Goal: Task Accomplishment & Management: Use online tool/utility

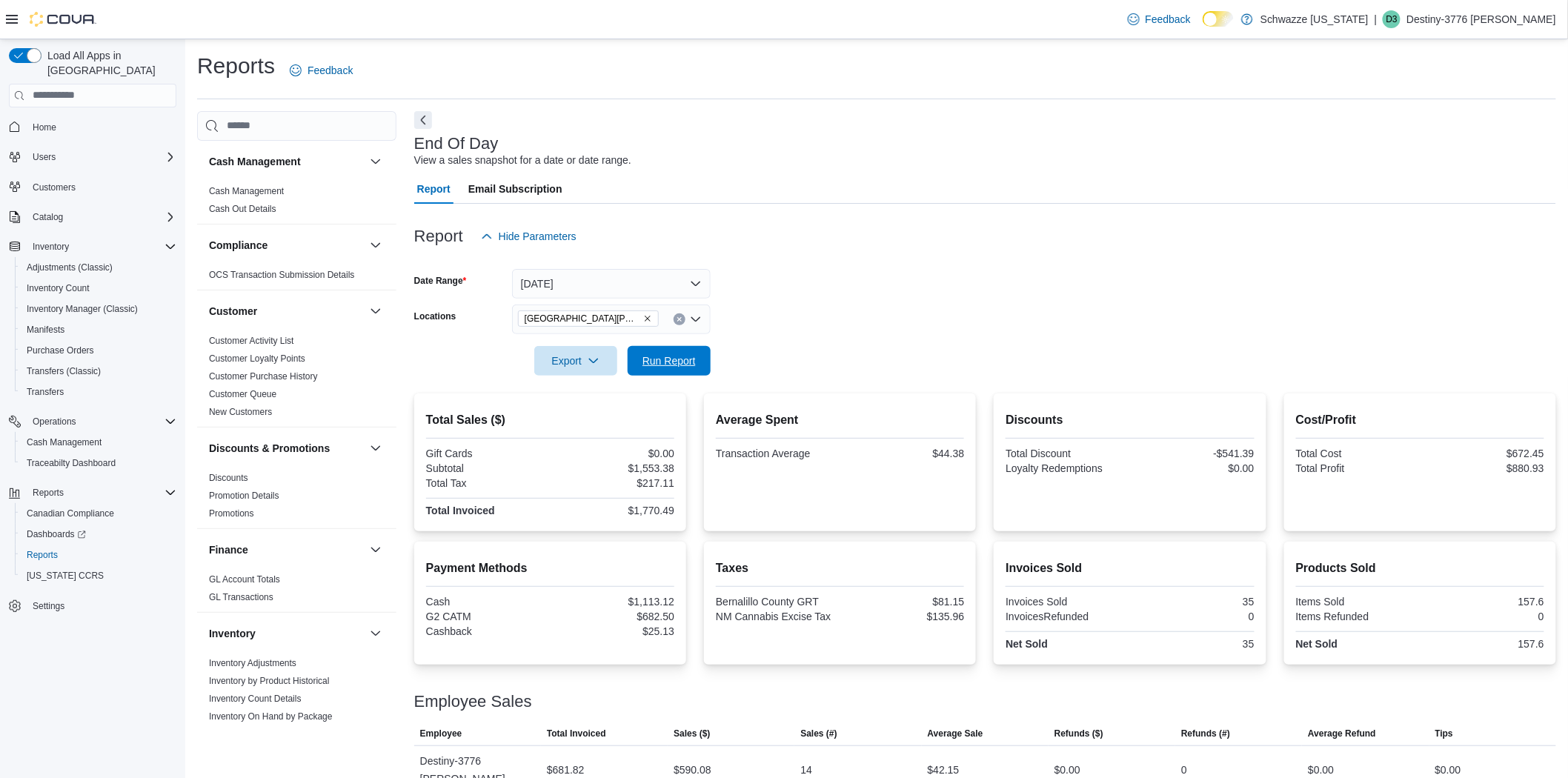
click at [691, 378] on div "Report Hide Parameters Date Range Today Locations EV09 Montano Plaza Export Run…" at bounding box center [986, 547] width 1142 height 687
click at [686, 358] on span "Run Report" at bounding box center [669, 360] width 54 height 15
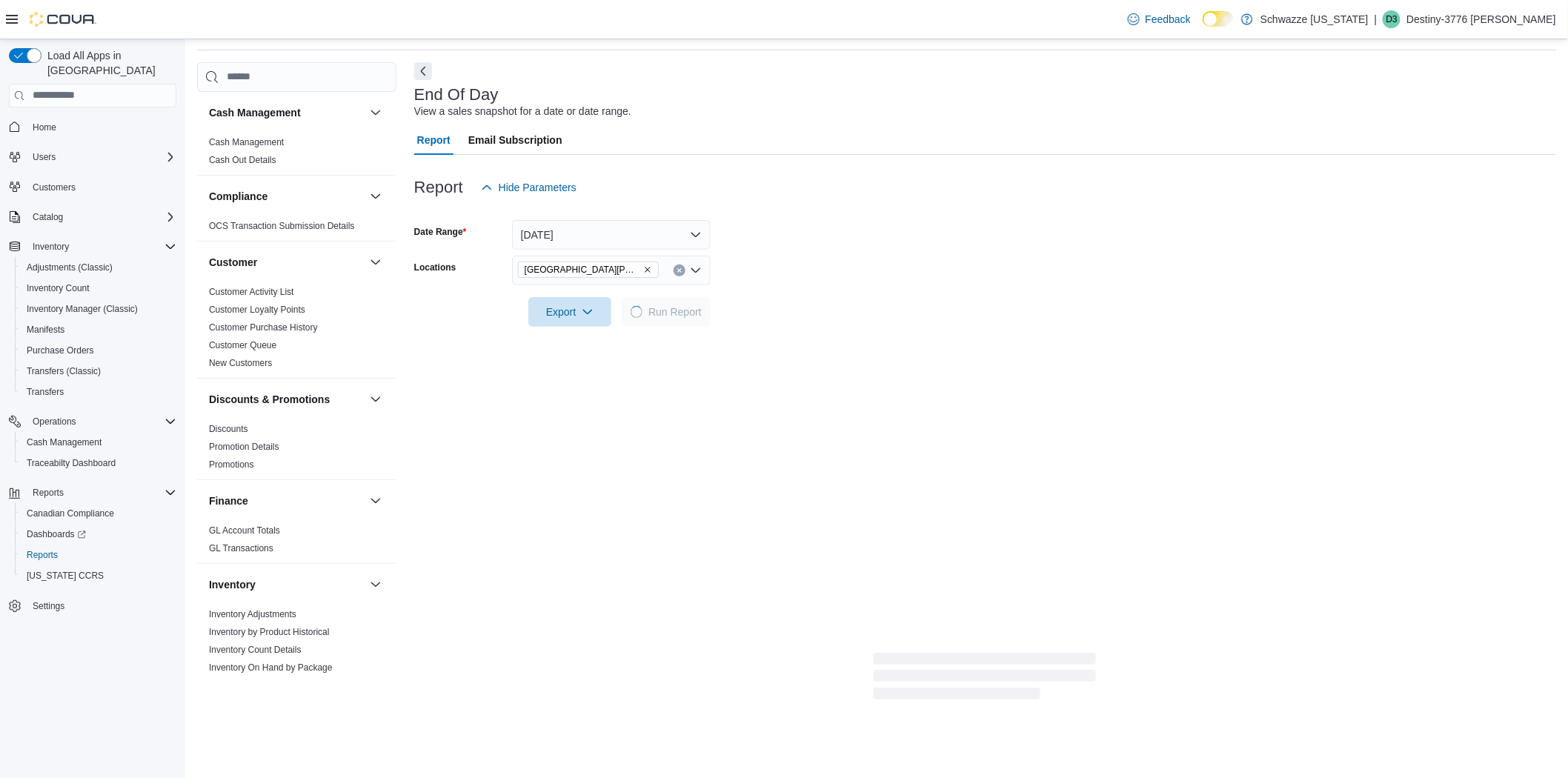
scroll to position [240, 0]
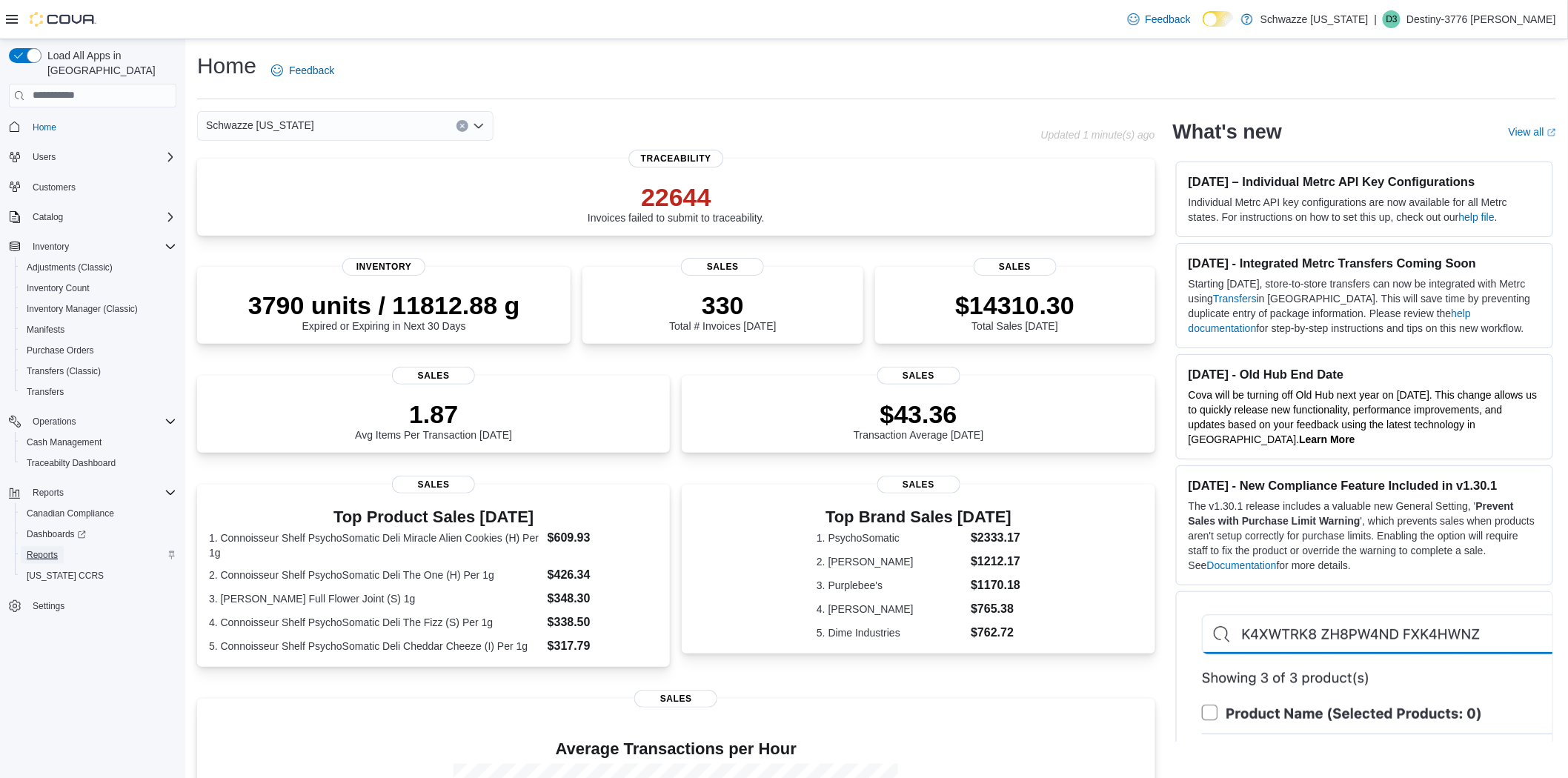
click at [53, 549] on span "Reports" at bounding box center [42, 555] width 31 height 12
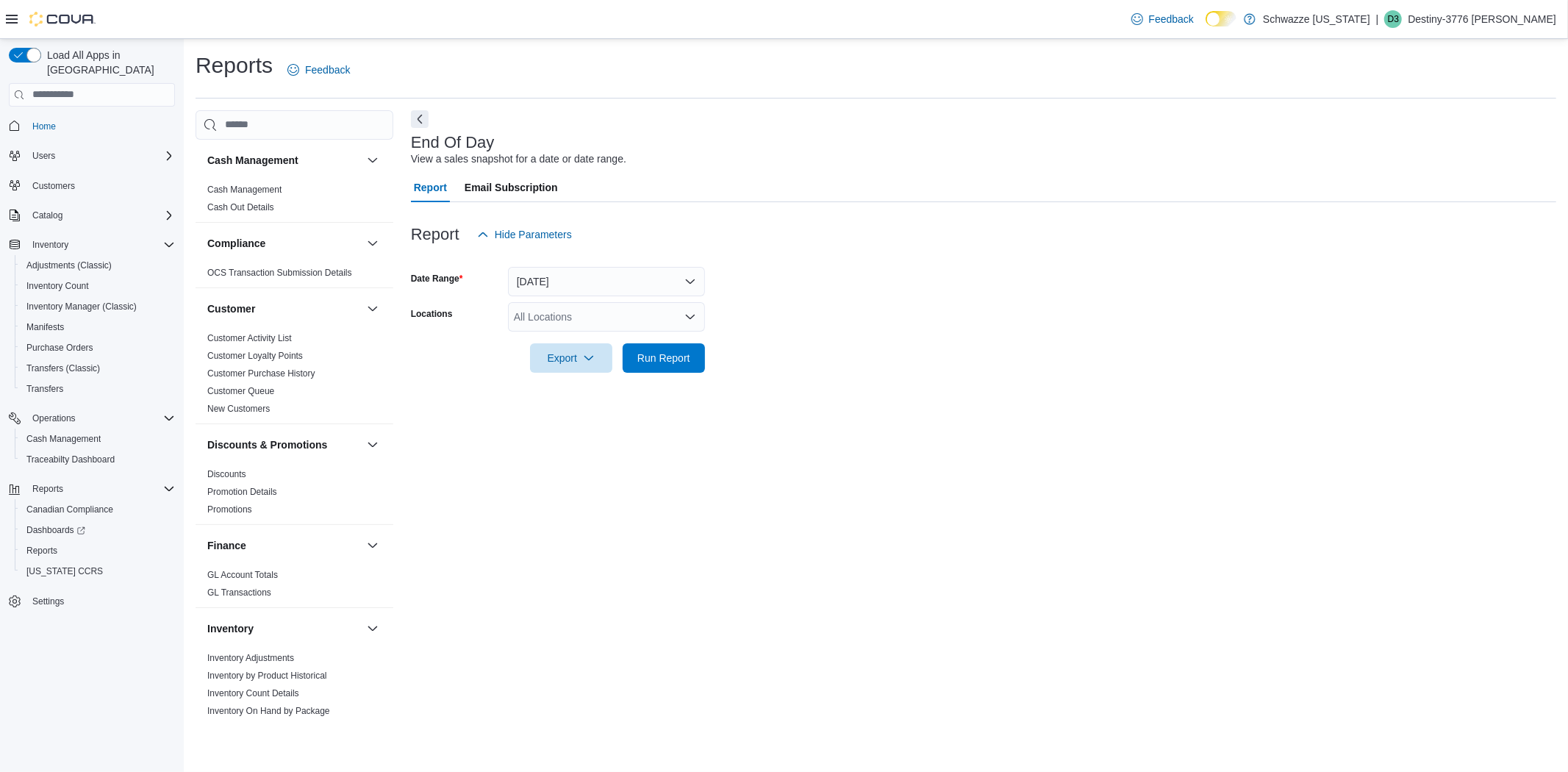
click at [686, 318] on icon "Open list of options" at bounding box center [690, 317] width 12 height 12
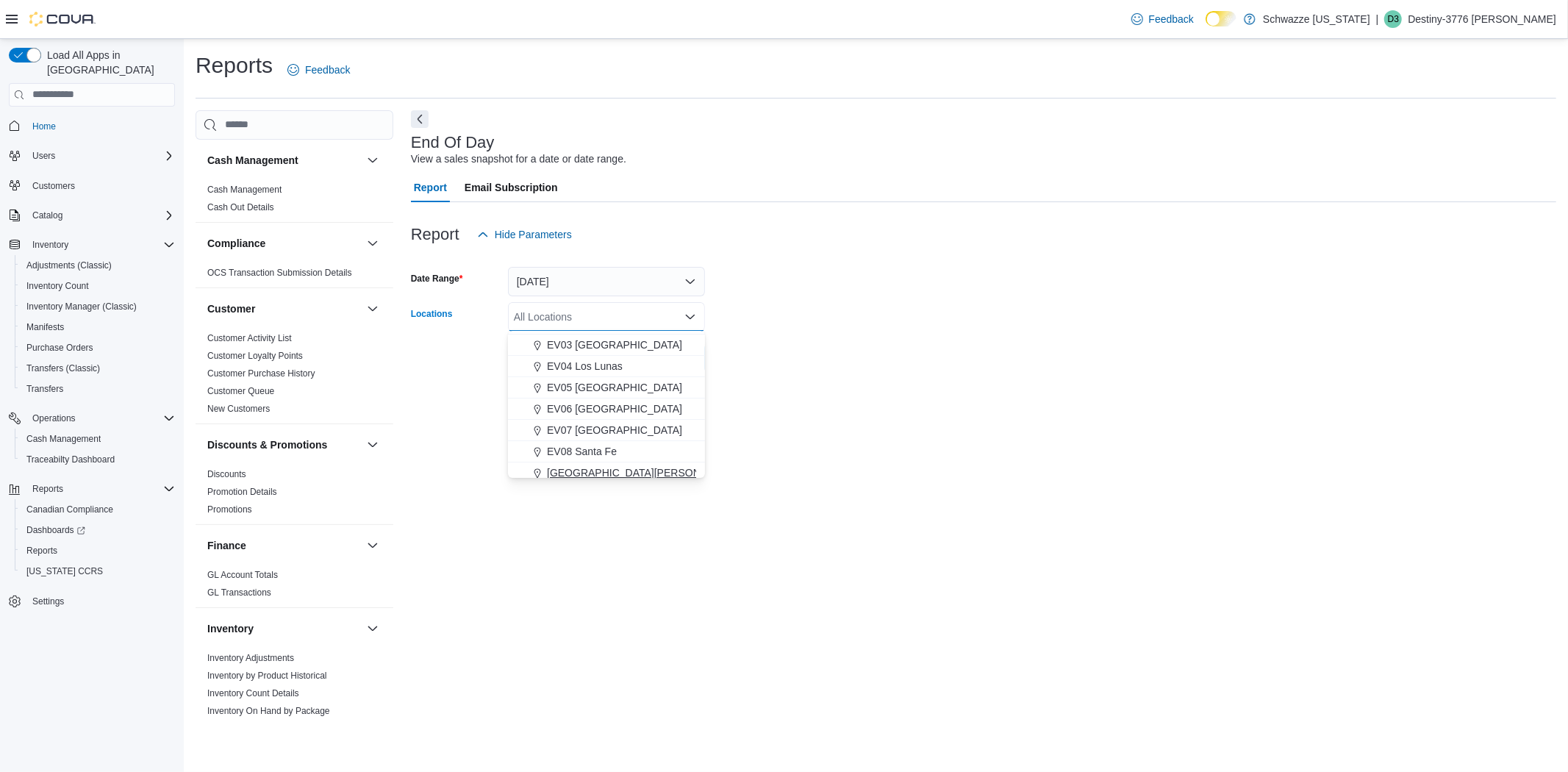
scroll to position [164, 0]
click at [629, 391] on span "EV09 Montano Plaza" at bounding box center [643, 391] width 192 height 15
click at [660, 277] on button "Today" at bounding box center [606, 281] width 197 height 29
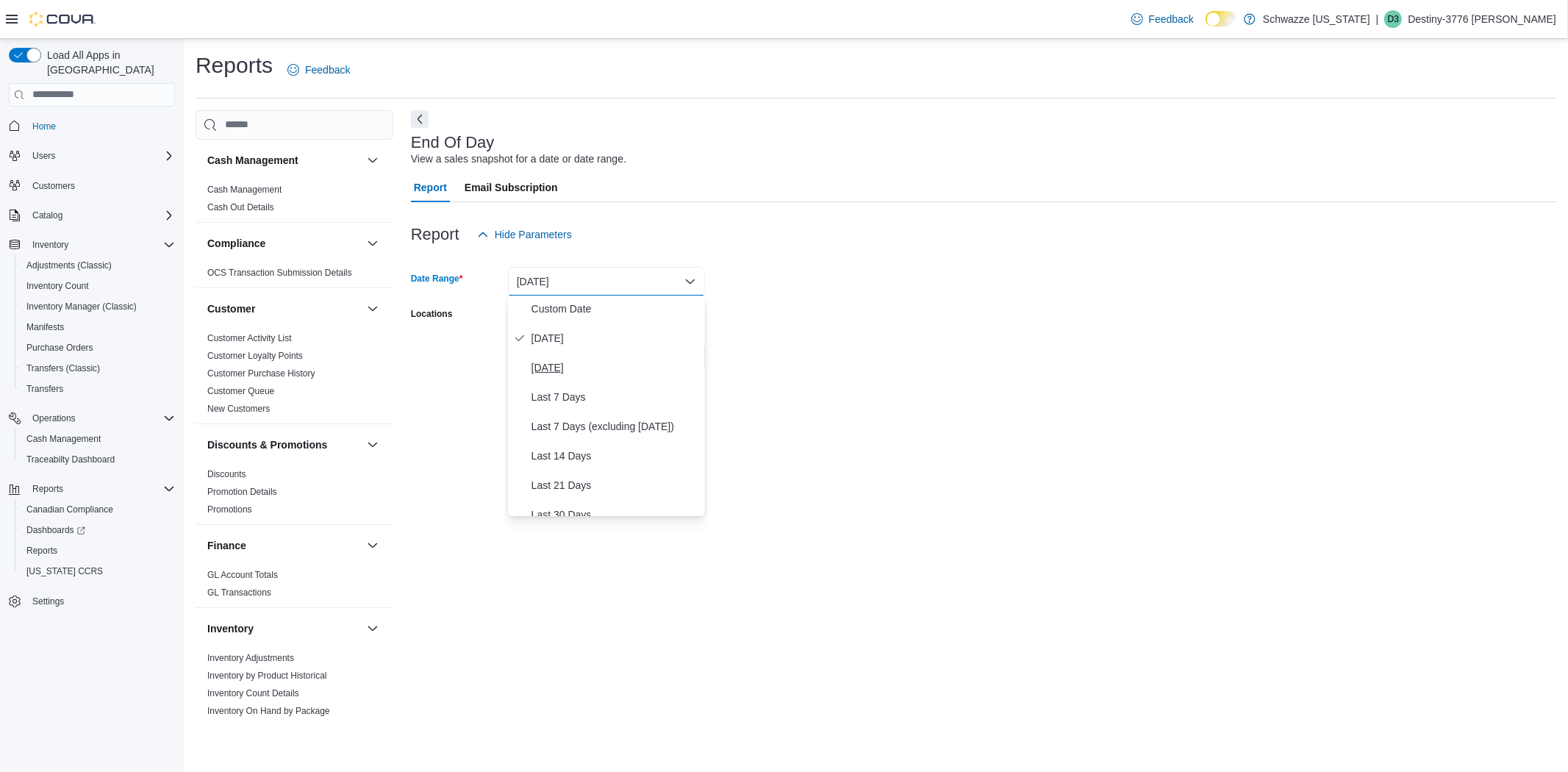
scroll to position [0, 0]
click at [562, 323] on button "Custom Date" at bounding box center [606, 310] width 197 height 29
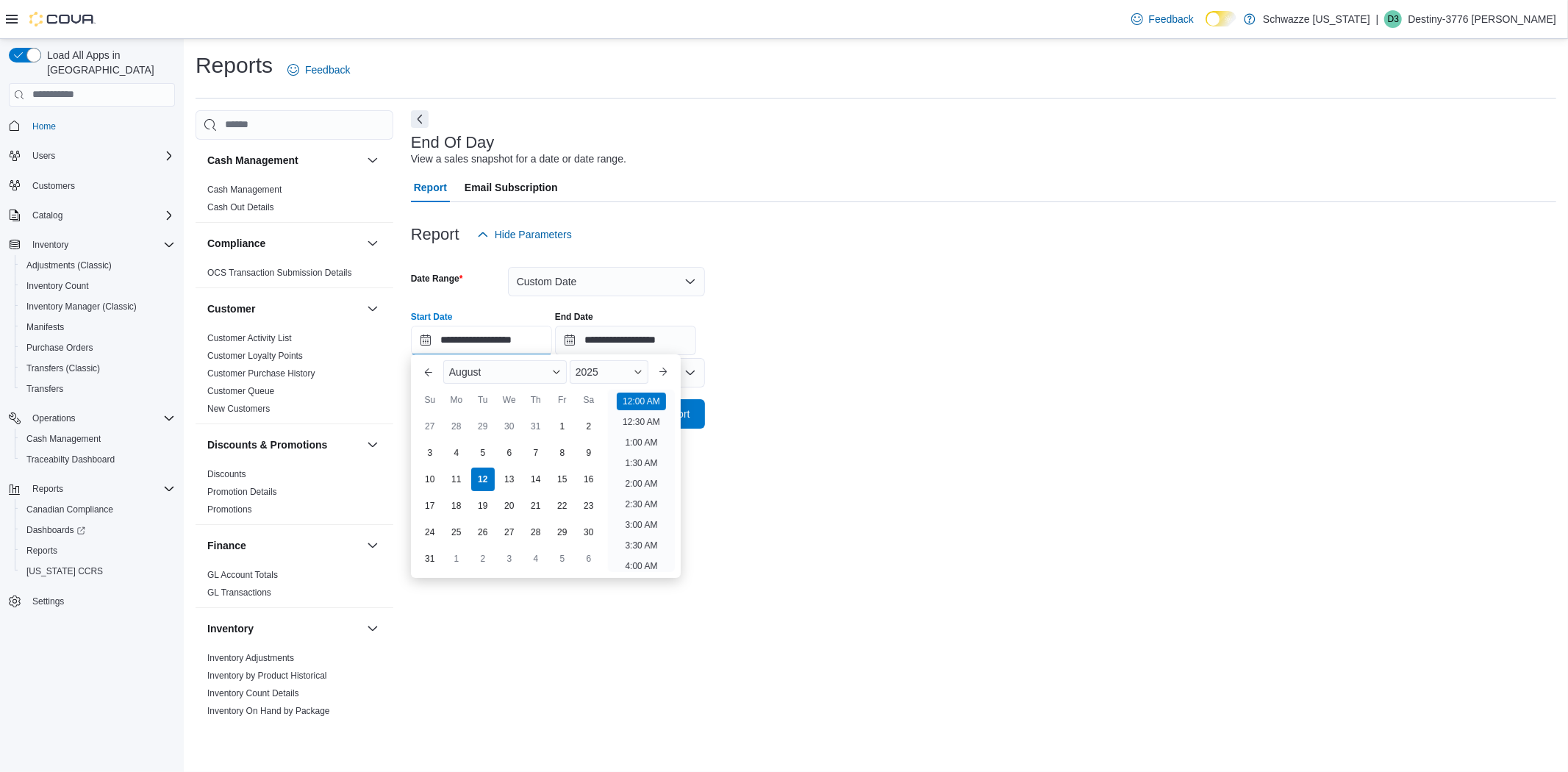
click at [429, 340] on input "**********" at bounding box center [482, 340] width 141 height 29
click at [471, 449] on div "5" at bounding box center [482, 453] width 26 height 26
type input "**********"
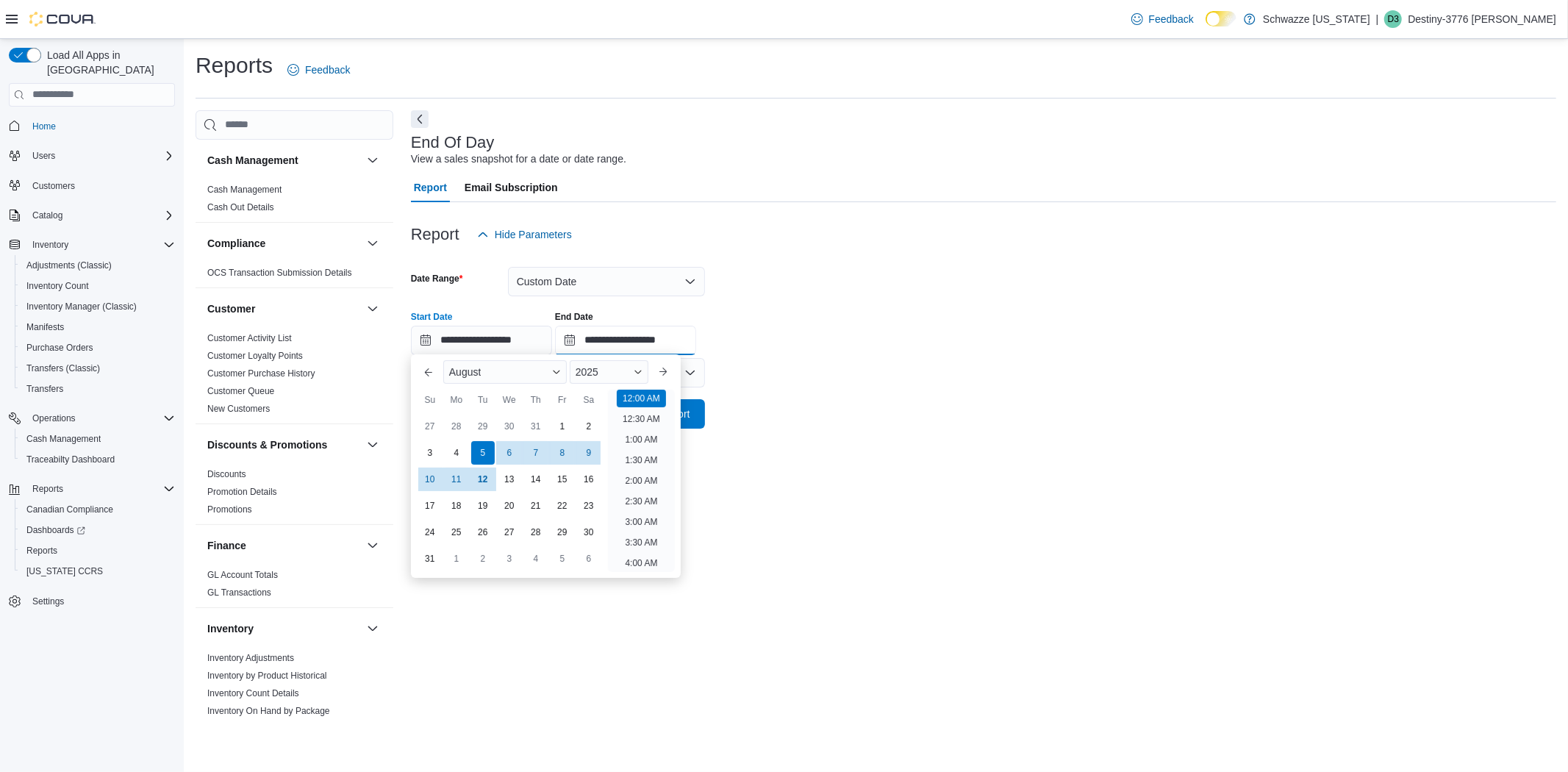
click at [590, 335] on input "**********" at bounding box center [626, 340] width 141 height 29
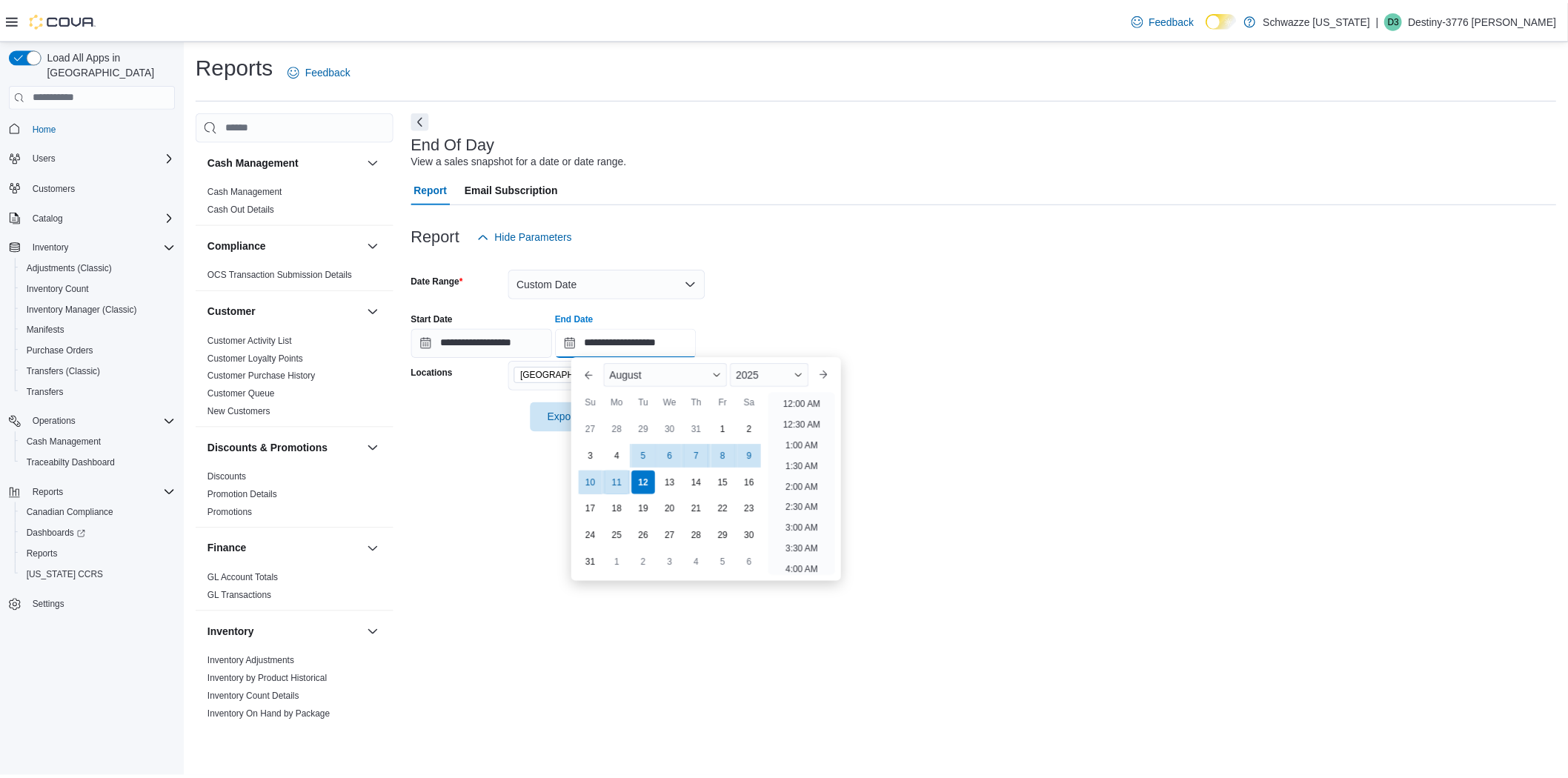
scroll to position [815, 0]
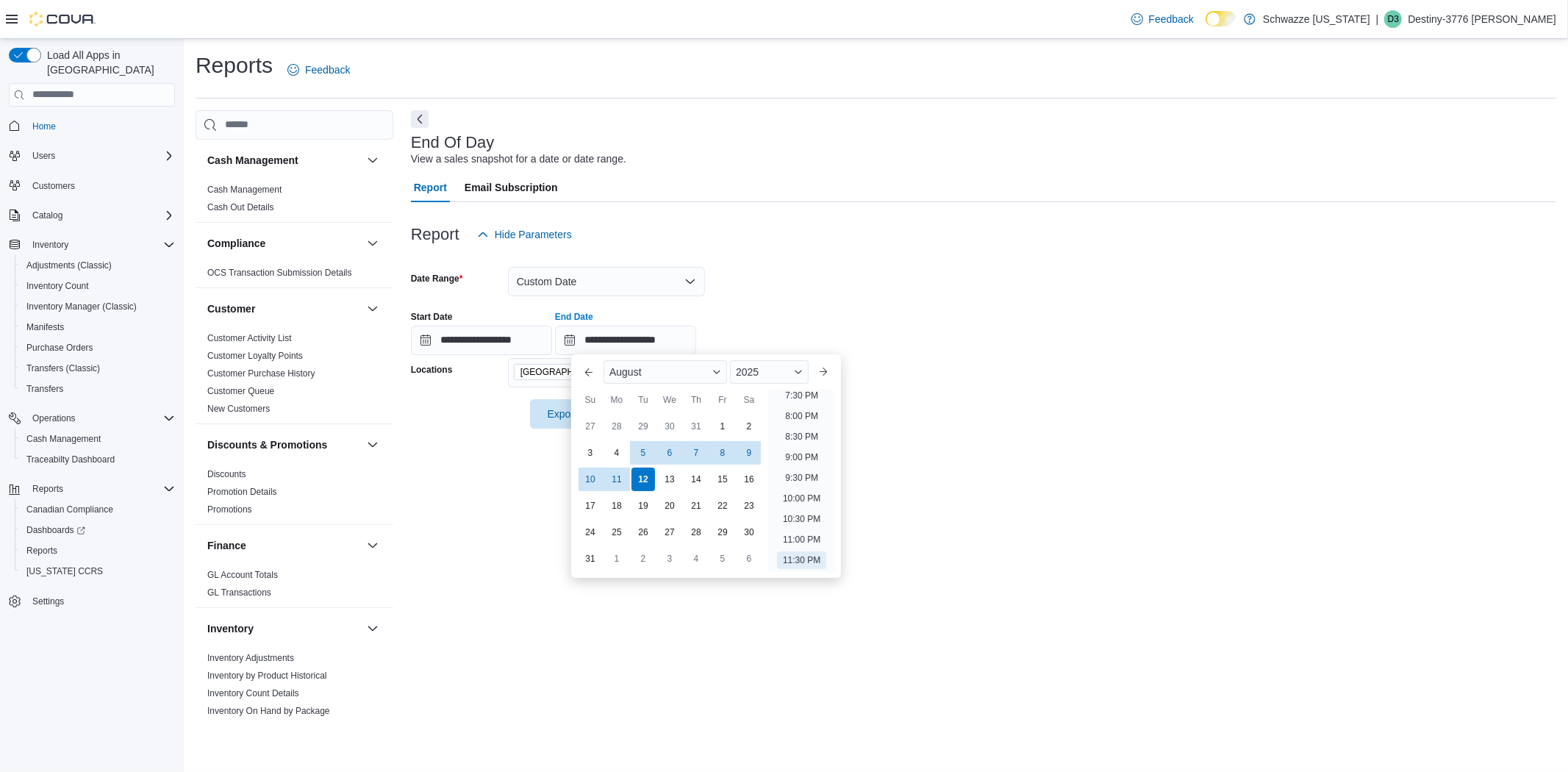
drag, startPoint x: 642, startPoint y: 452, endPoint x: 642, endPoint y: 438, distance: 14.0
click at [642, 450] on div "5" at bounding box center [643, 452] width 23 height 23
type input "**********"
click at [797, 249] on div at bounding box center [984, 258] width 1145 height 18
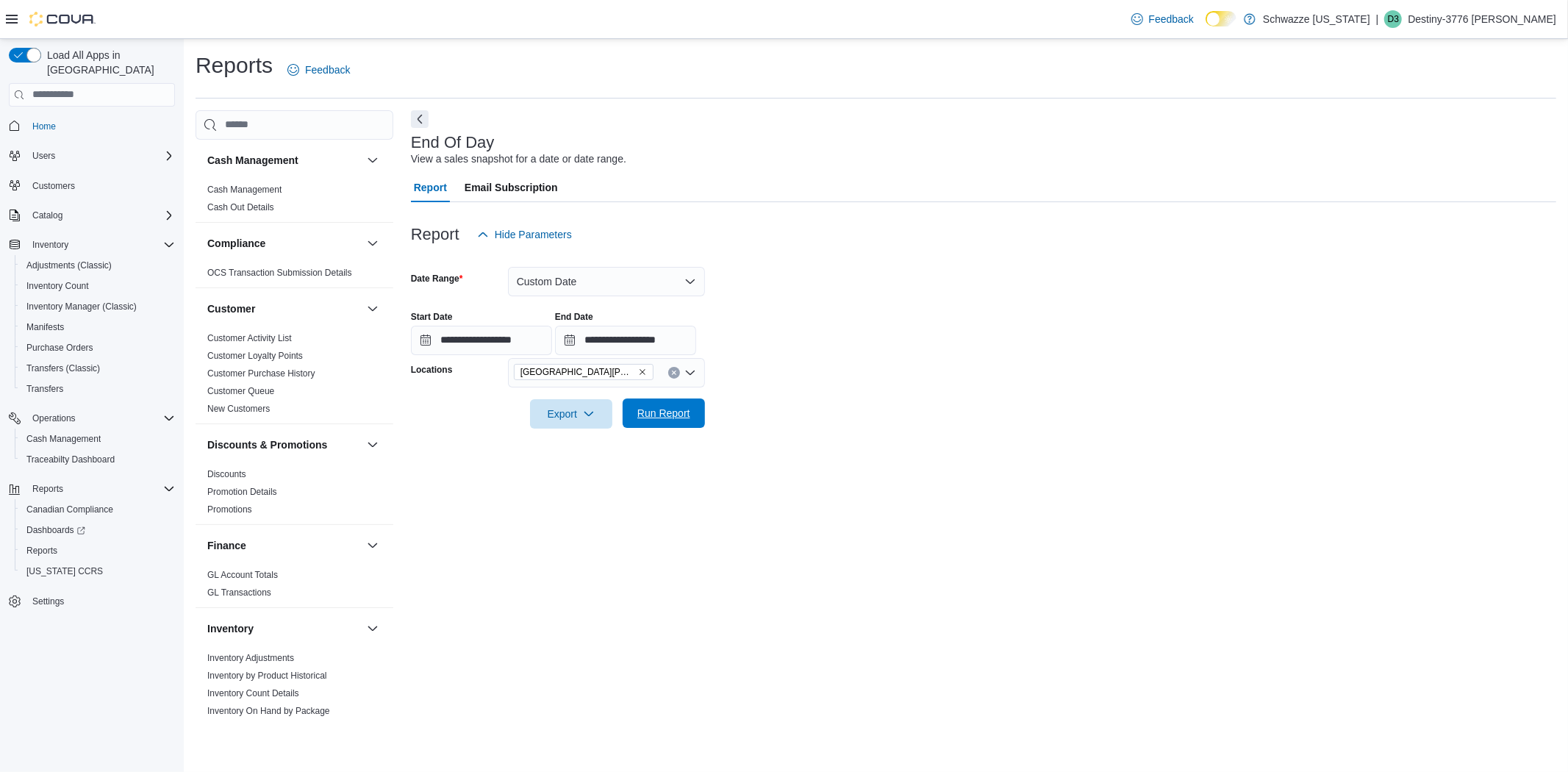
click at [668, 427] on span "Run Report" at bounding box center [664, 413] width 65 height 29
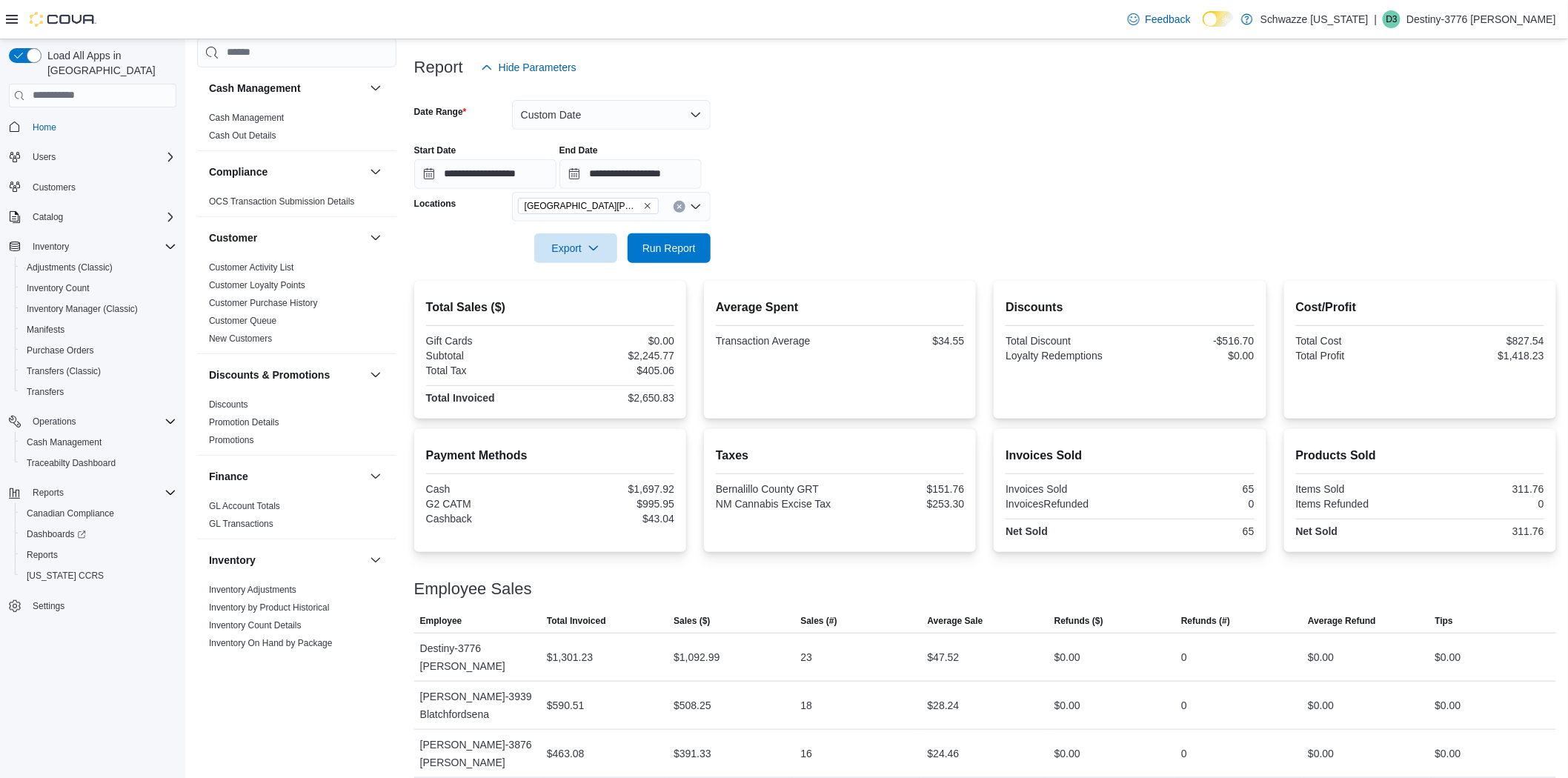
scroll to position [175, 0]
